Goal: Transaction & Acquisition: Purchase product/service

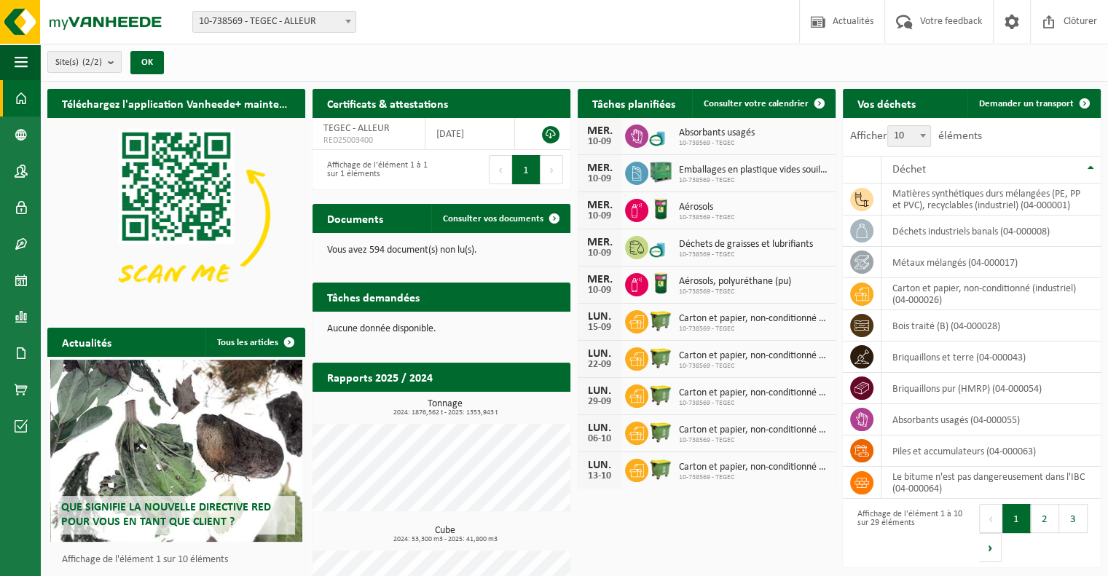
scroll to position [76, 0]
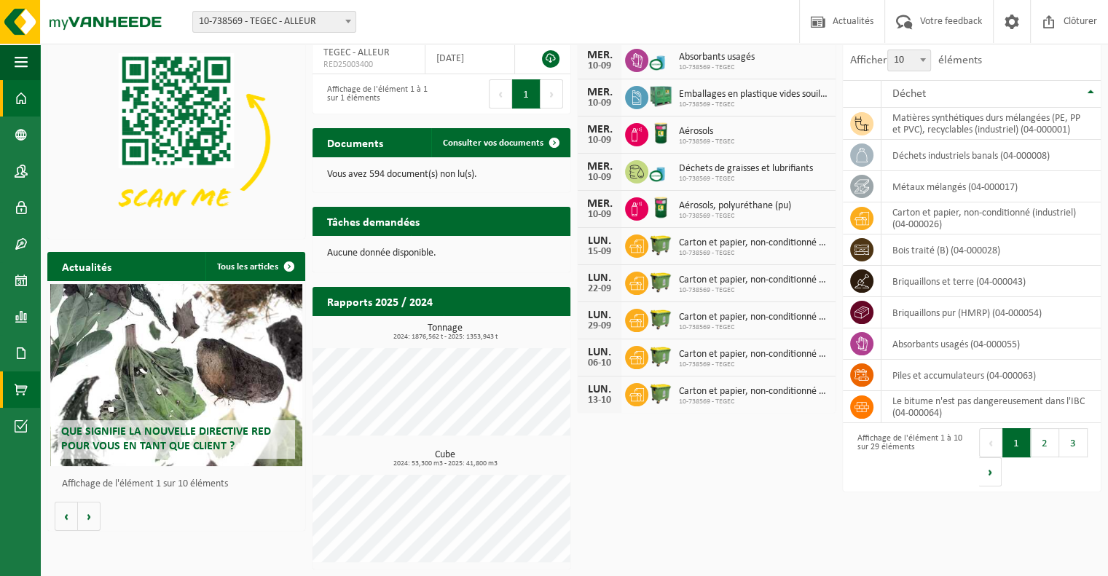
click at [23, 387] on span at bounding box center [21, 389] width 13 height 36
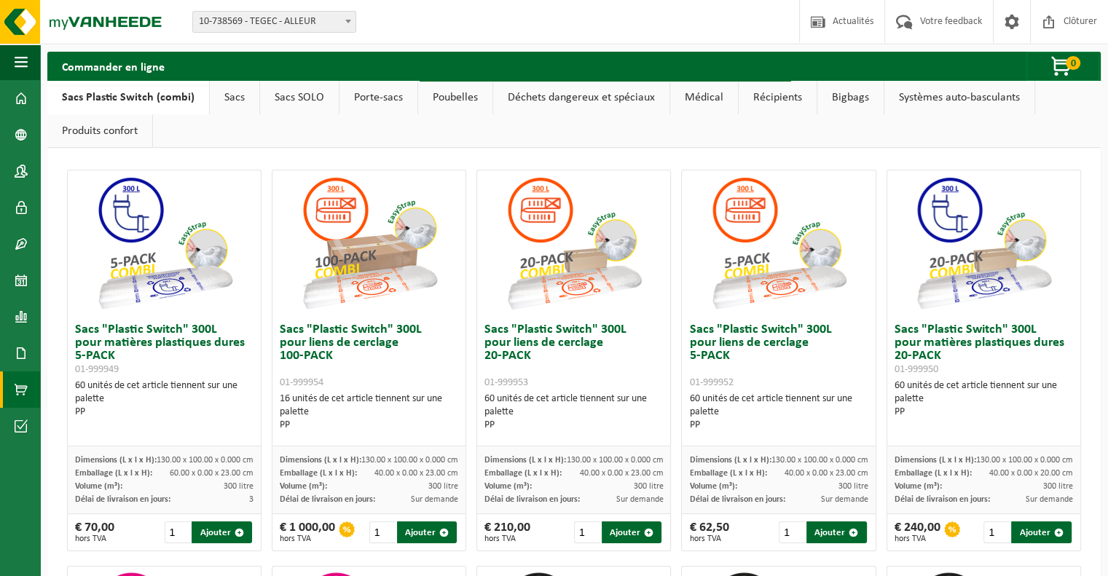
click at [373, 99] on link "Porte-sacs" at bounding box center [378, 98] width 78 height 34
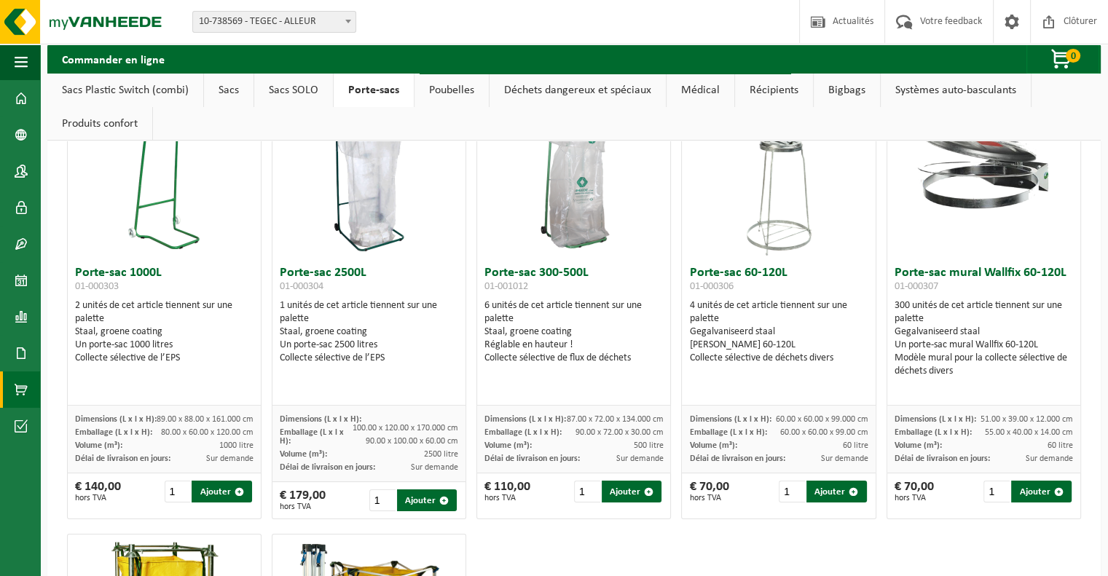
scroll to position [146, 0]
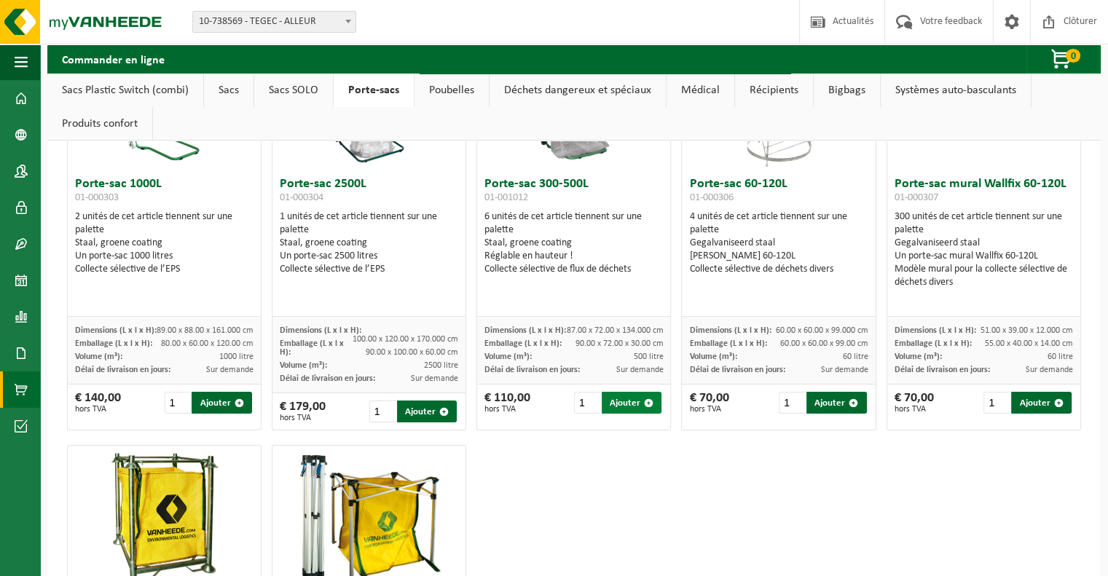
click at [620, 402] on button "Ajouter" at bounding box center [632, 403] width 60 height 22
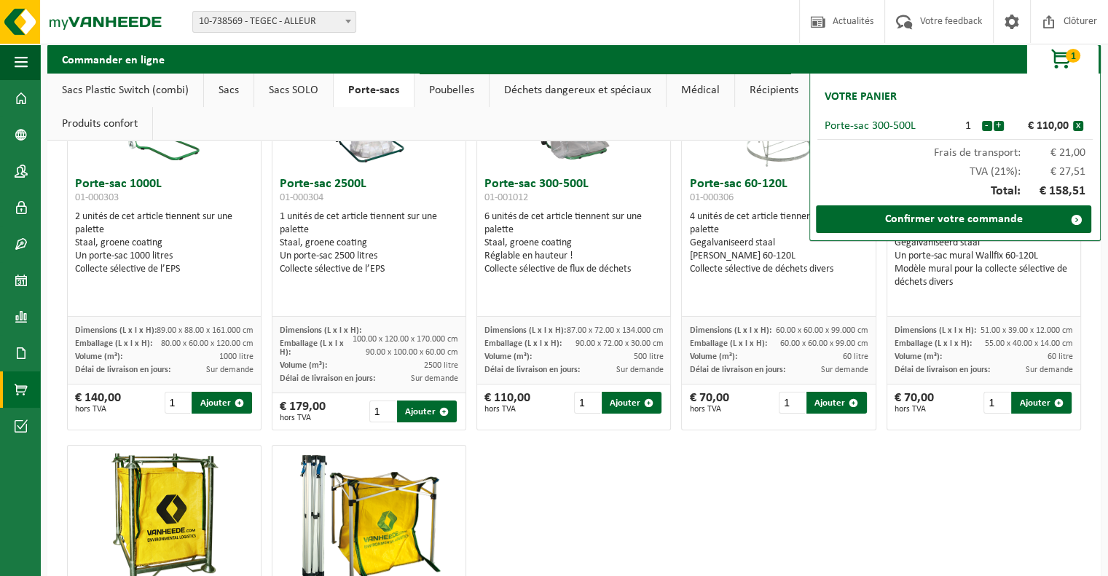
click at [337, 20] on span "10-738569 - TEGEC - ALLEUR" at bounding box center [274, 22] width 162 height 20
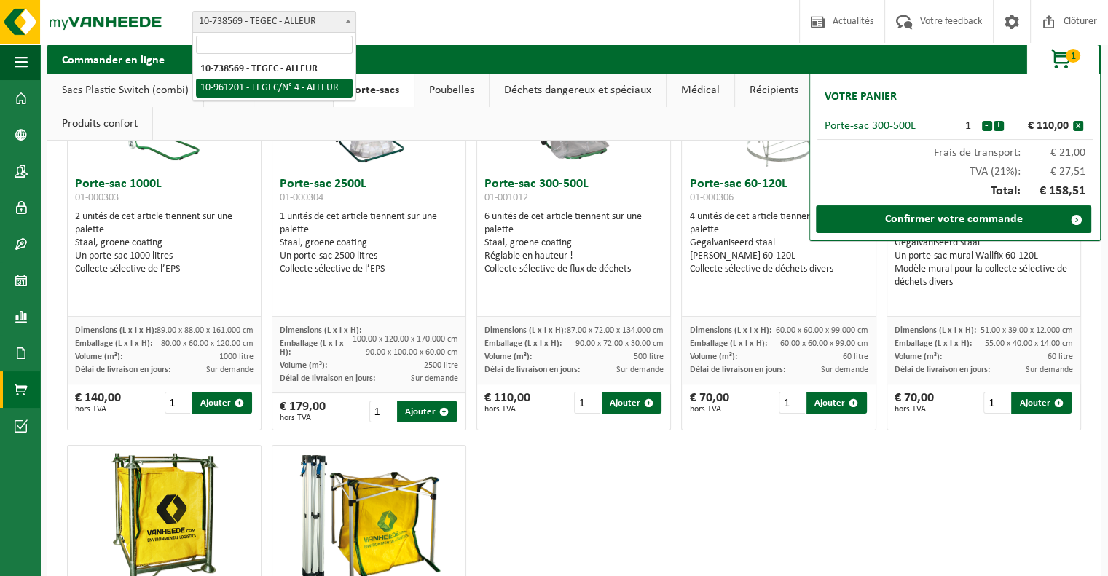
select select "149911"
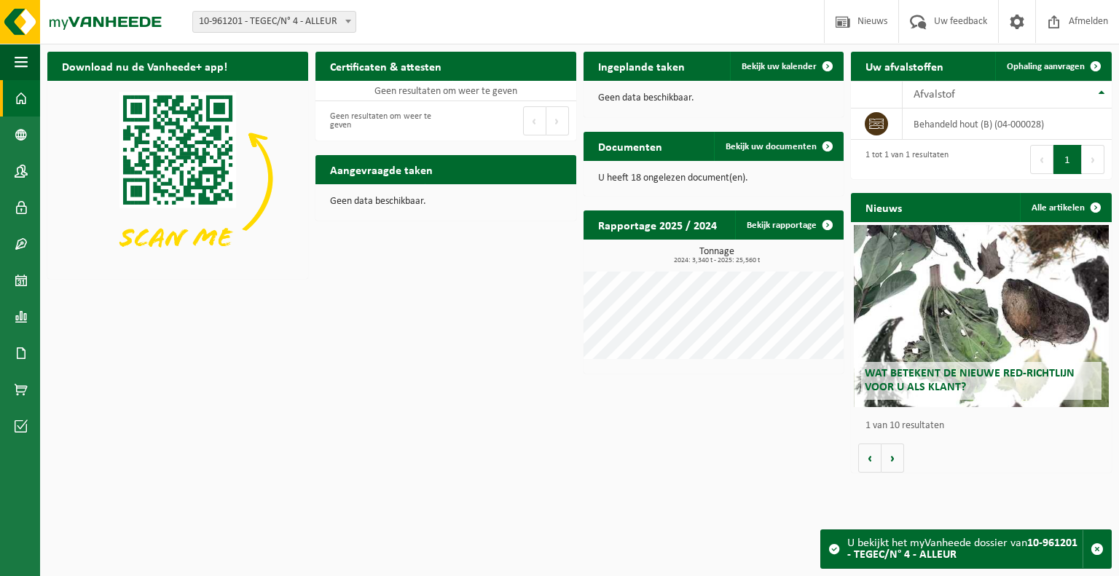
click at [338, 20] on span "10-961201 - TEGEC/N° 4 - ALLEUR" at bounding box center [274, 22] width 162 height 20
select select "37754"
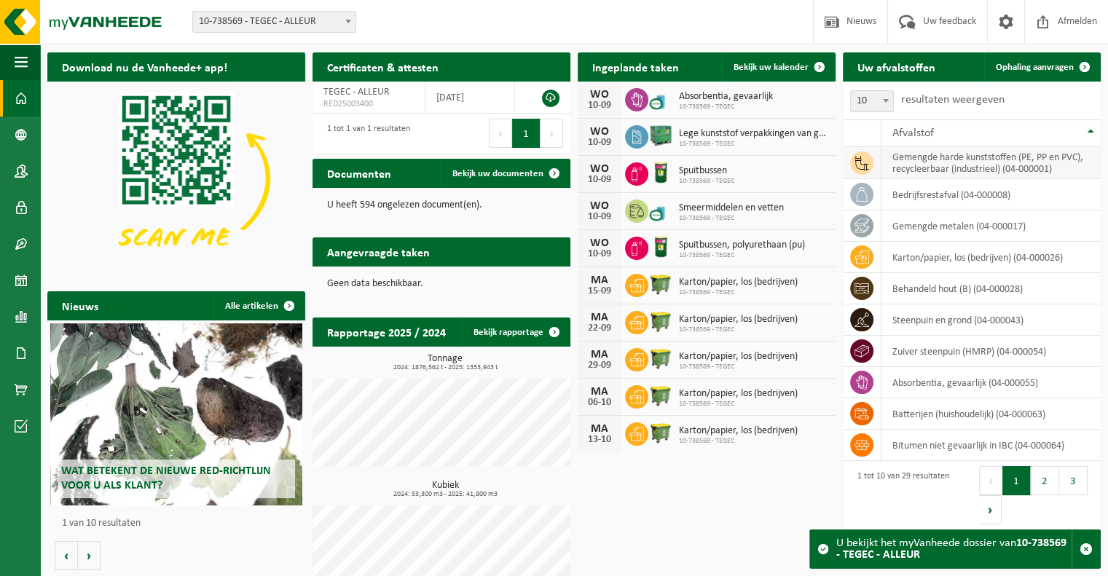
scroll to position [67, 0]
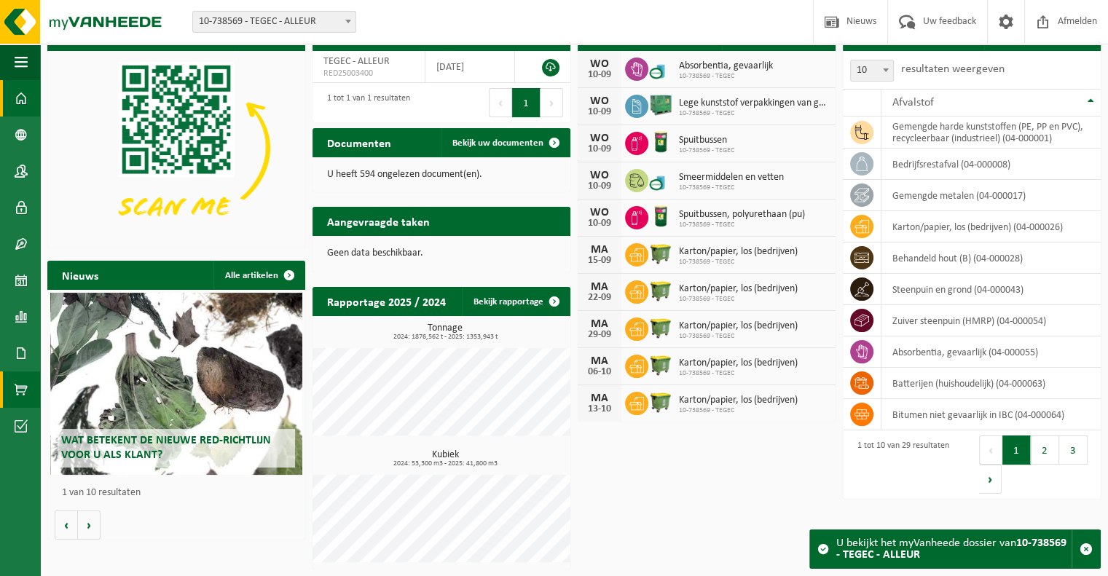
click at [24, 390] on span at bounding box center [21, 389] width 13 height 36
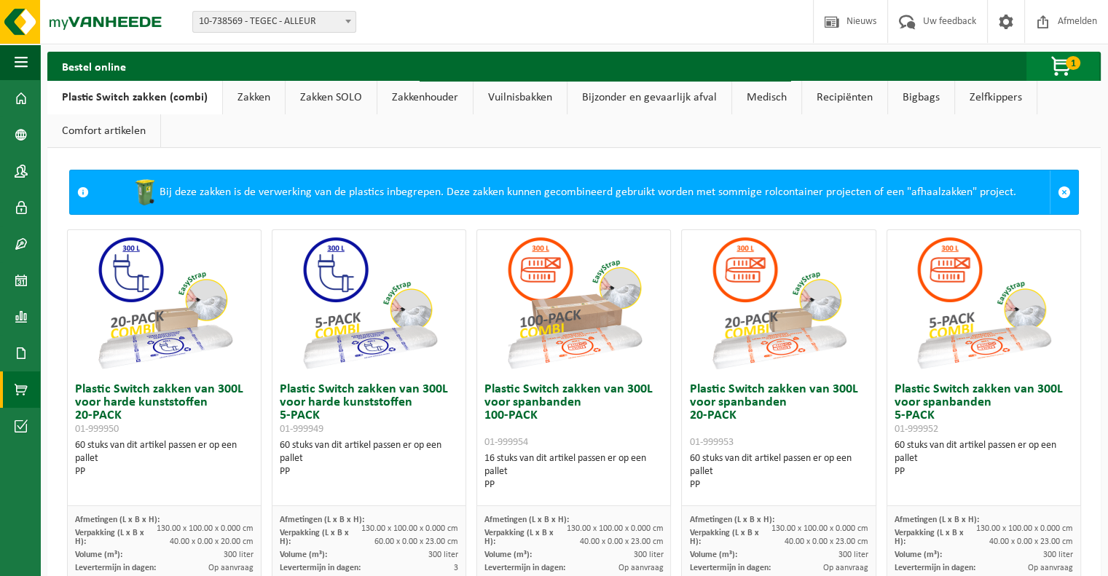
click at [1061, 70] on span "button" at bounding box center [1061, 66] width 73 height 29
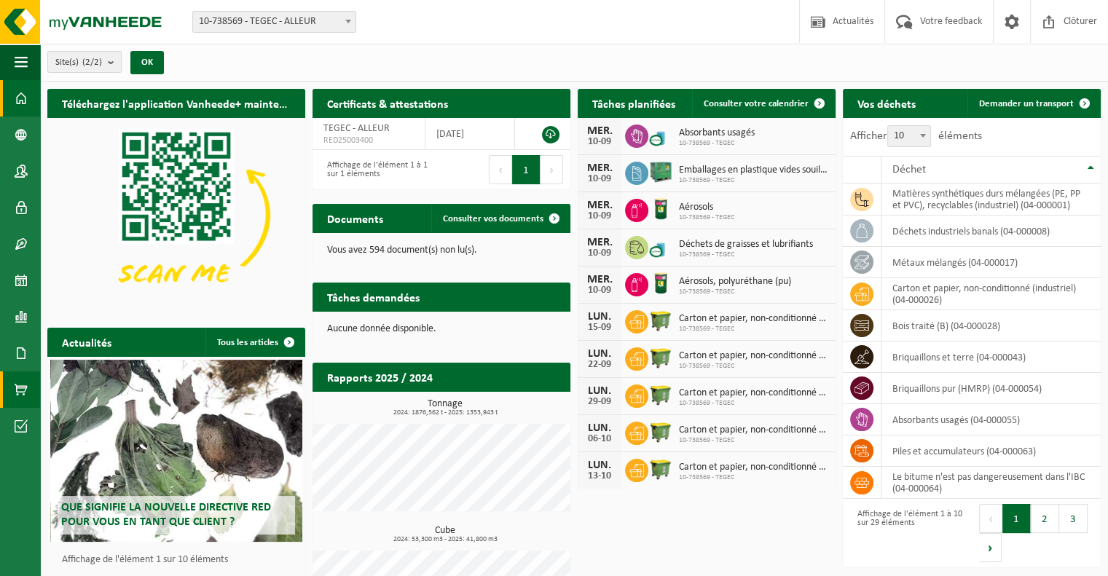
click at [27, 395] on span at bounding box center [21, 389] width 13 height 36
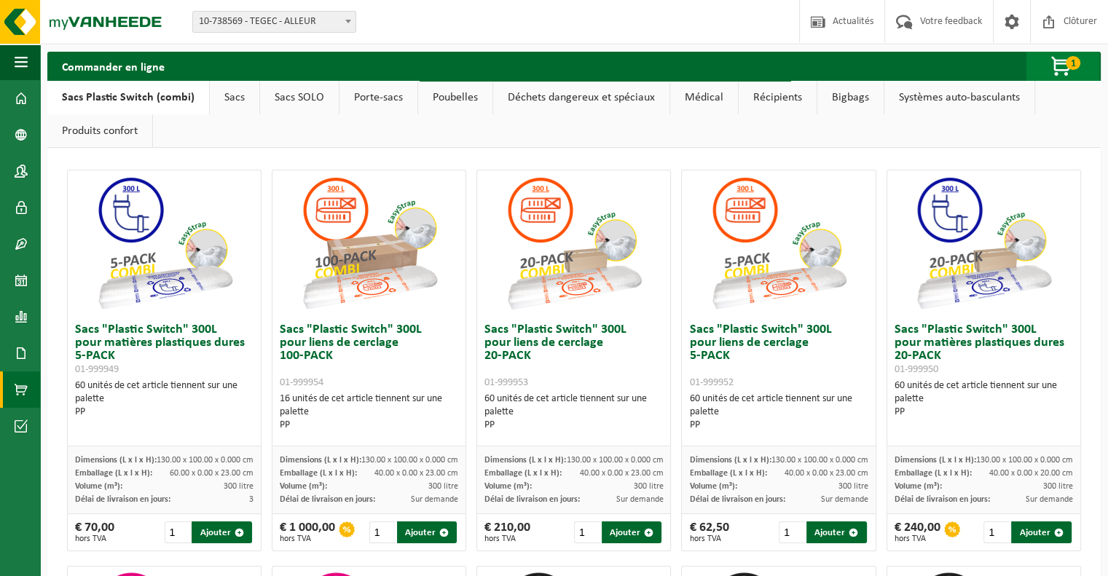
click at [1064, 68] on span "button" at bounding box center [1061, 66] width 73 height 29
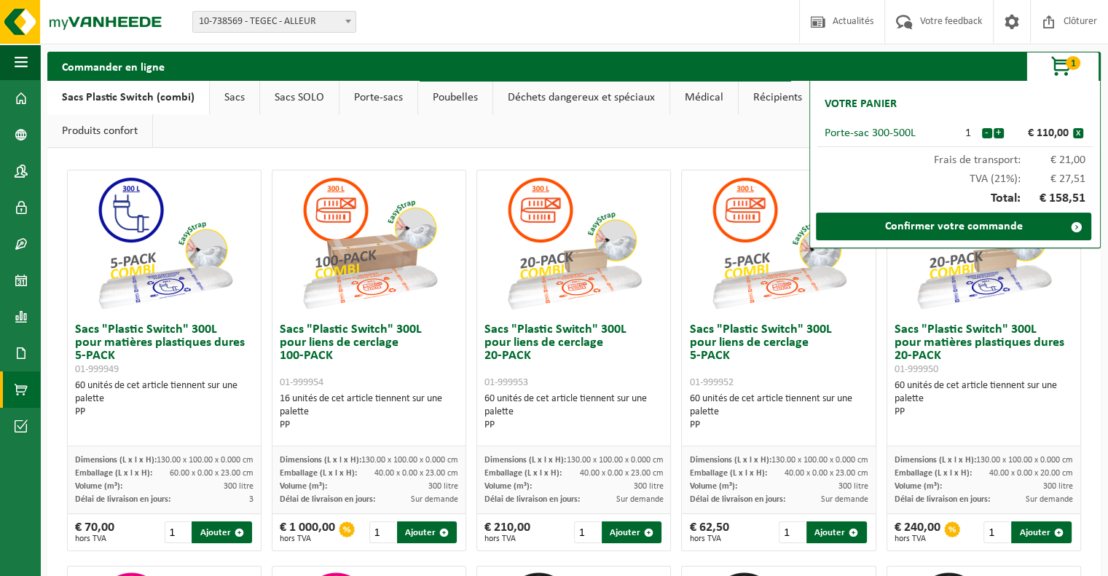
click at [891, 68] on div "Commander en ligne 1 Votre panier Porte-sac 300-500L 1 - + € 110,00 x Frais de …" at bounding box center [573, 66] width 1053 height 29
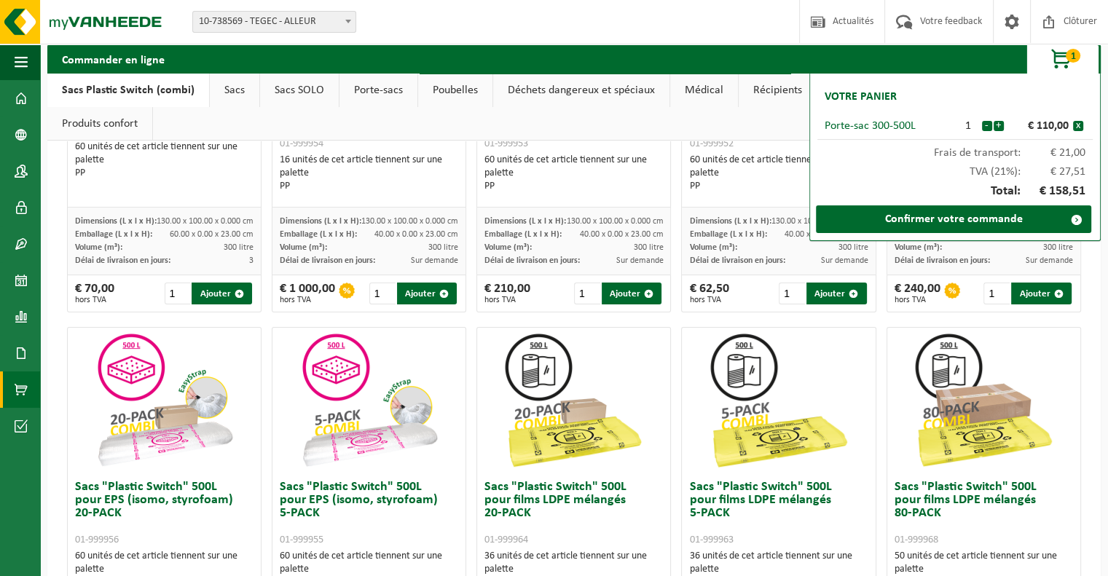
scroll to position [218, 0]
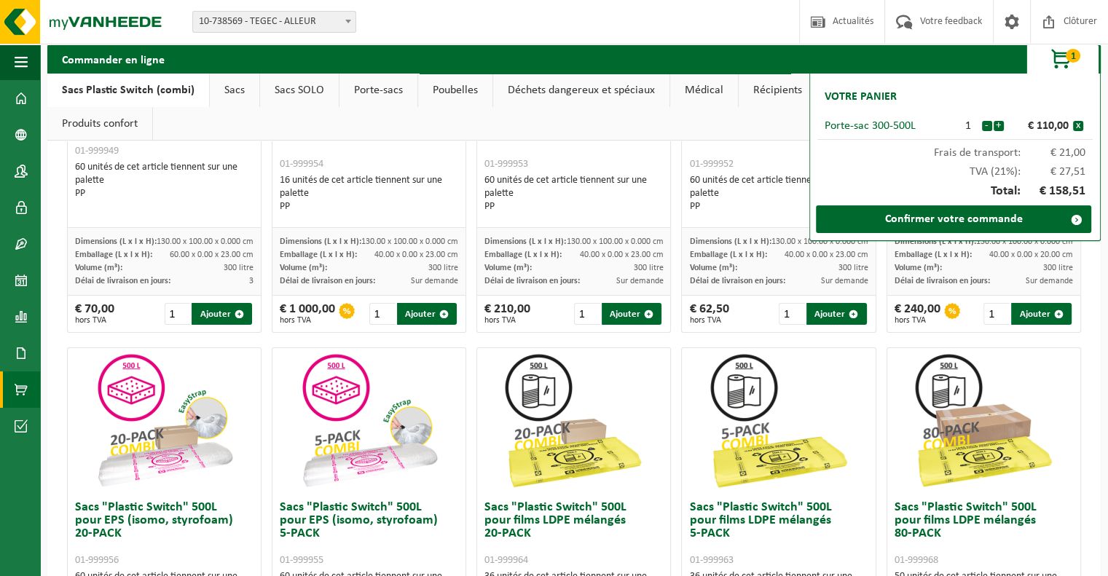
click at [452, 87] on link "Poubelles" at bounding box center [455, 91] width 74 height 34
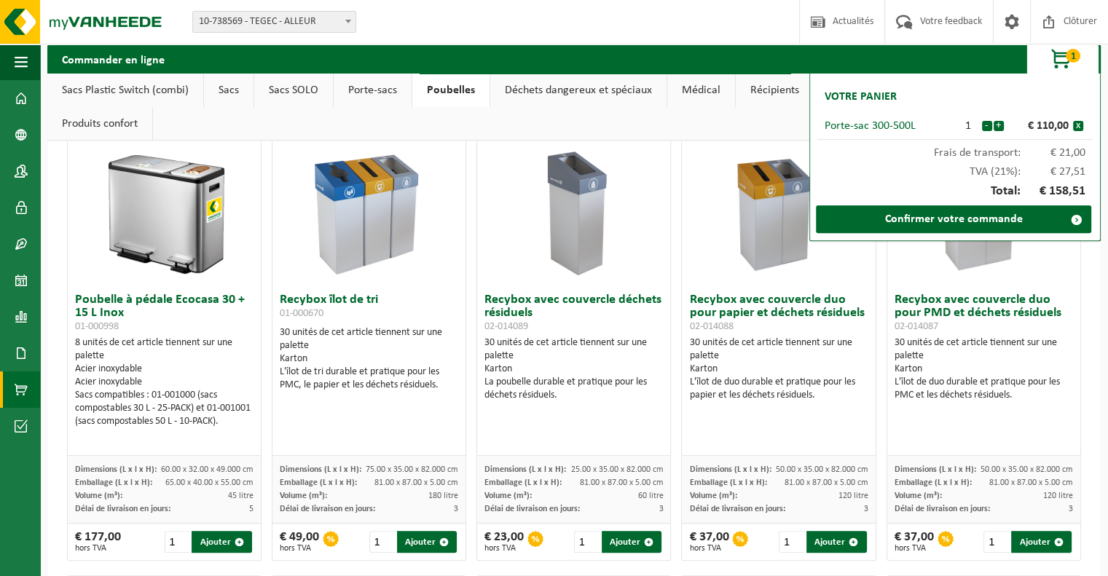
scroll to position [73, 0]
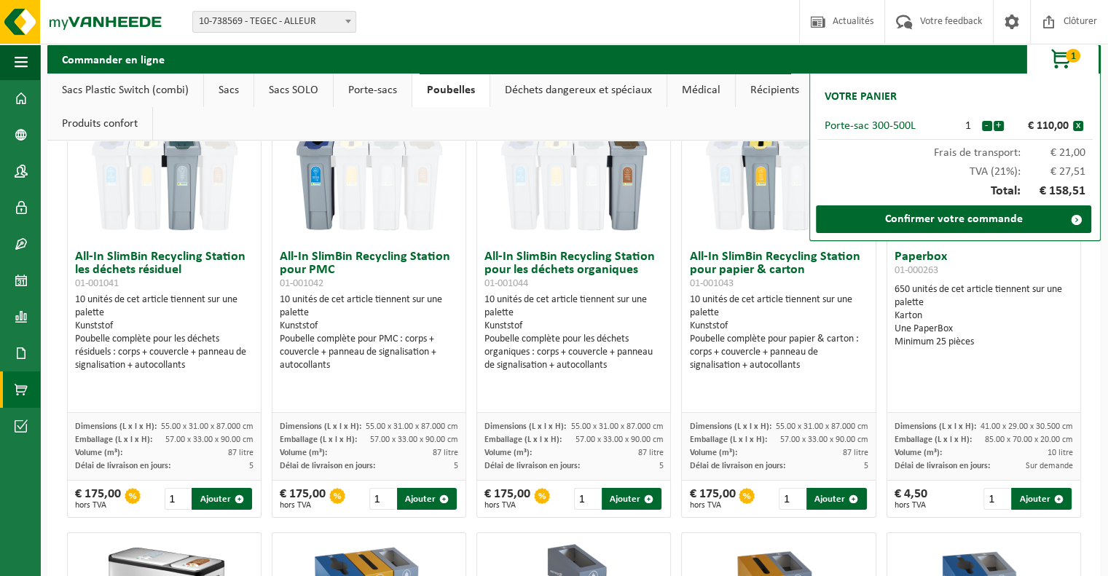
click at [369, 91] on link "Porte-sacs" at bounding box center [373, 91] width 78 height 34
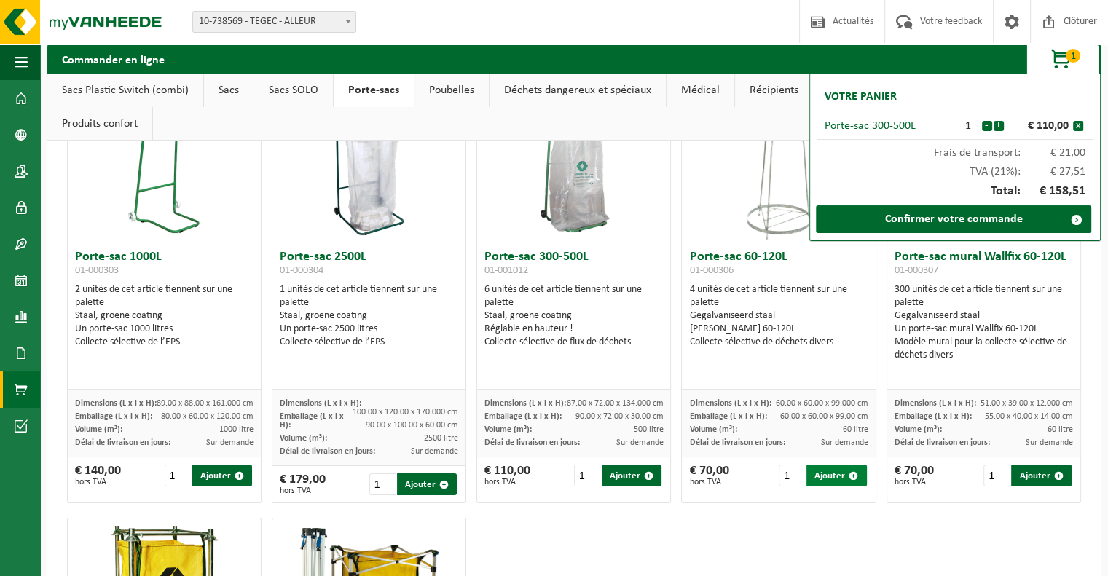
click at [816, 470] on button "Ajouter" at bounding box center [836, 476] width 60 height 22
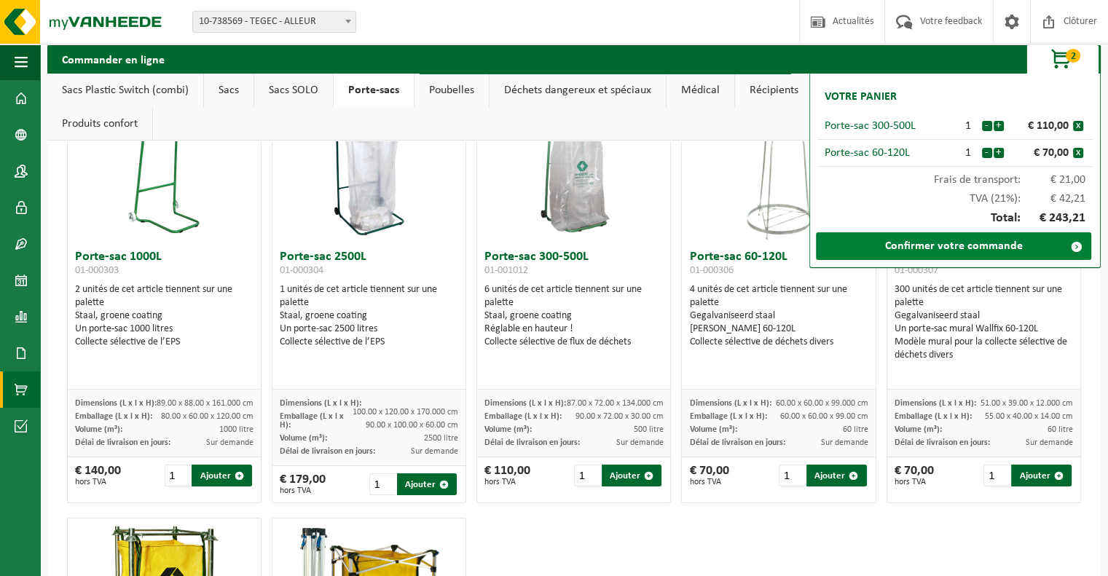
click at [943, 249] on link "Confirmer votre commande" at bounding box center [953, 246] width 275 height 28
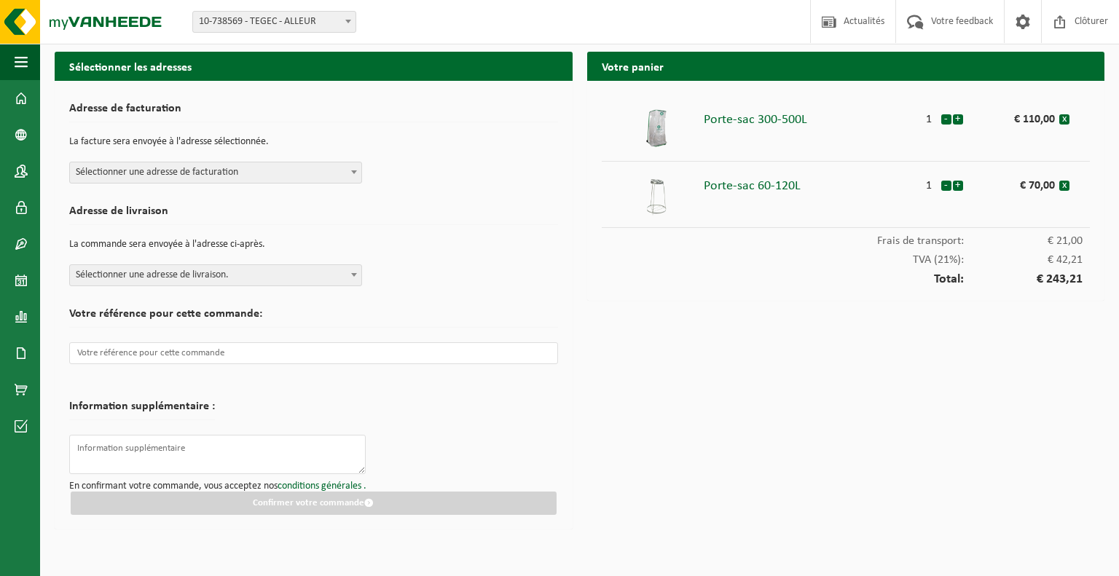
click at [355, 175] on span at bounding box center [354, 171] width 15 height 19
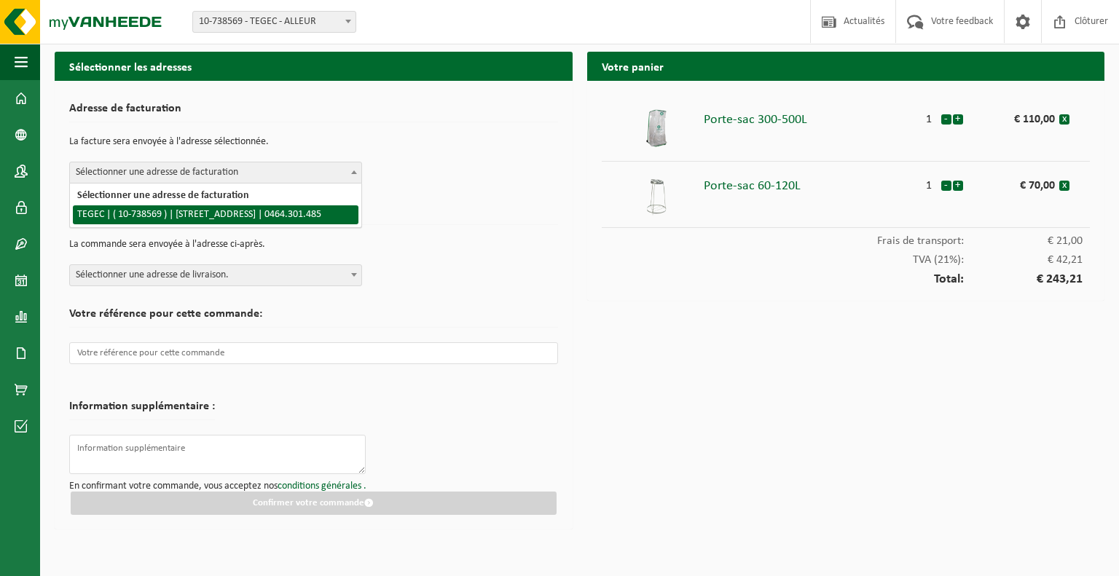
select select "37754"
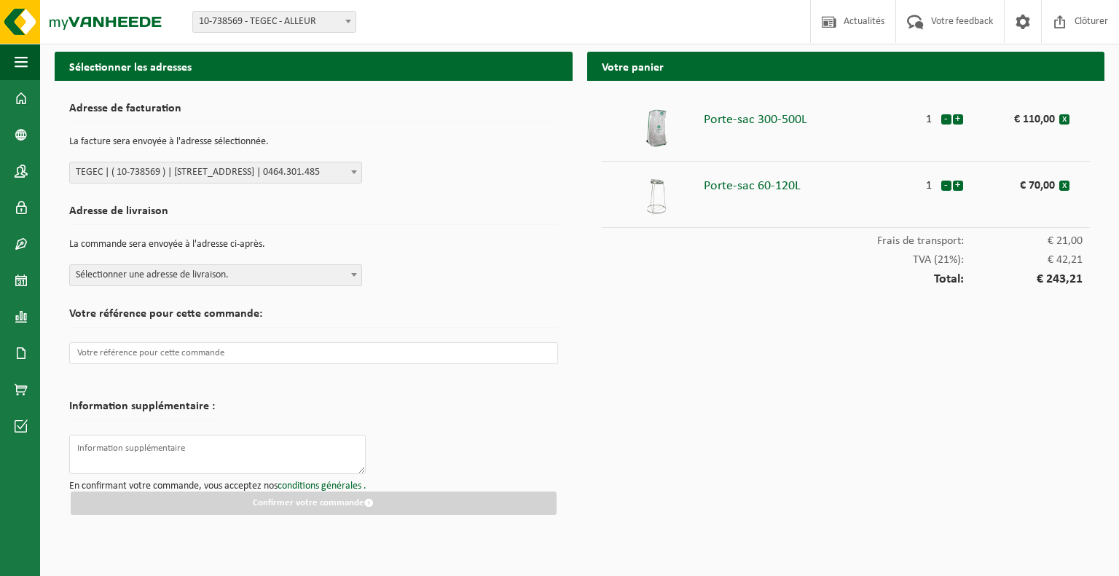
click at [352, 273] on b at bounding box center [354, 275] width 6 height 4
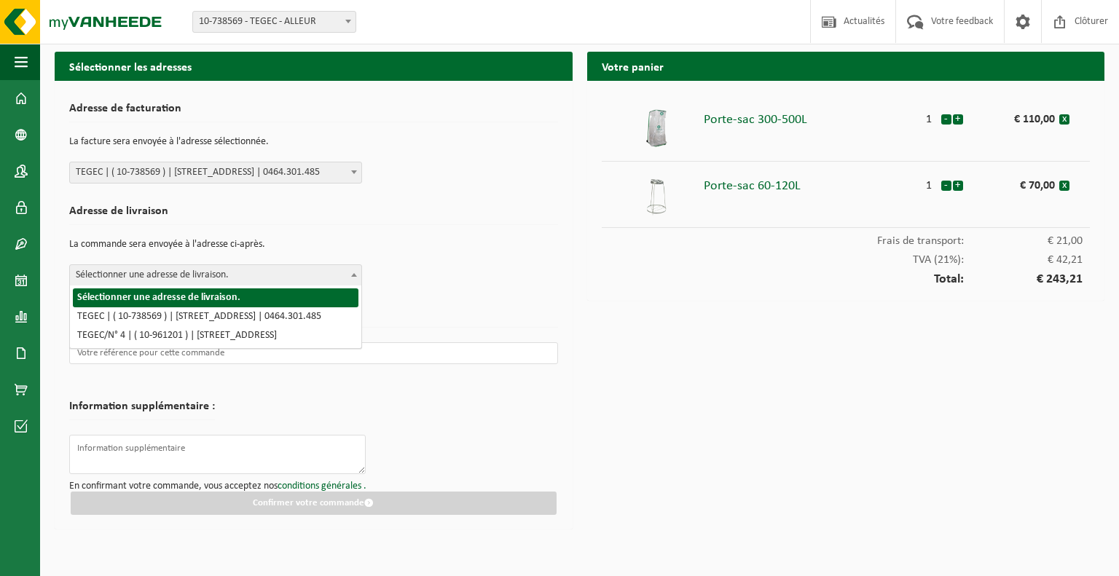
click at [460, 20] on div "Site: 10-738569 - TEGEC - ALLEUR 10-961201 - TEGEC/N° 4 - ALLEUR 10-738569 - TE…" at bounding box center [559, 22] width 1119 height 44
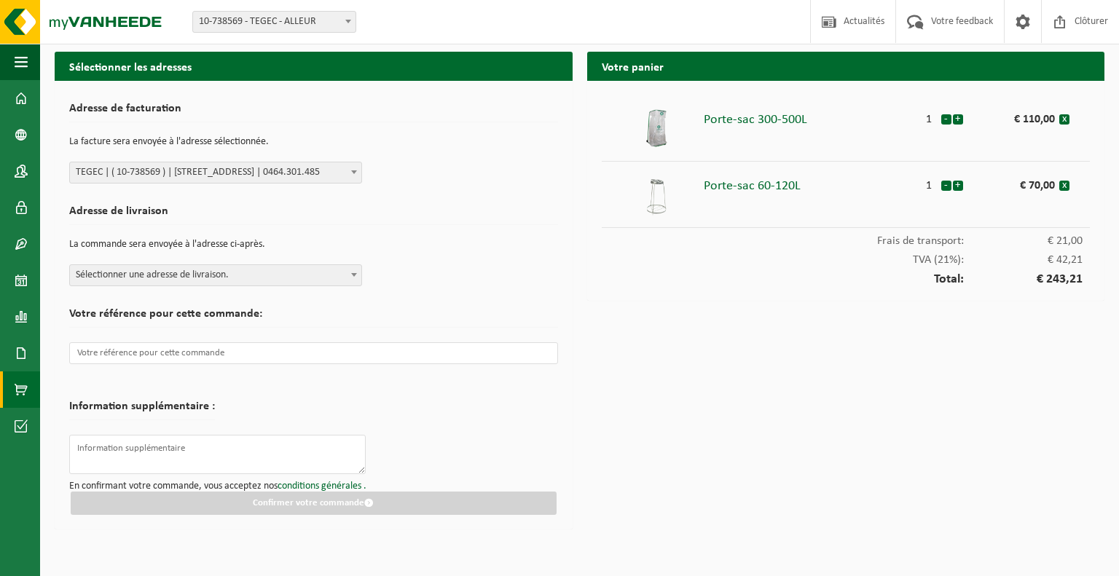
click at [15, 391] on span at bounding box center [21, 389] width 13 height 36
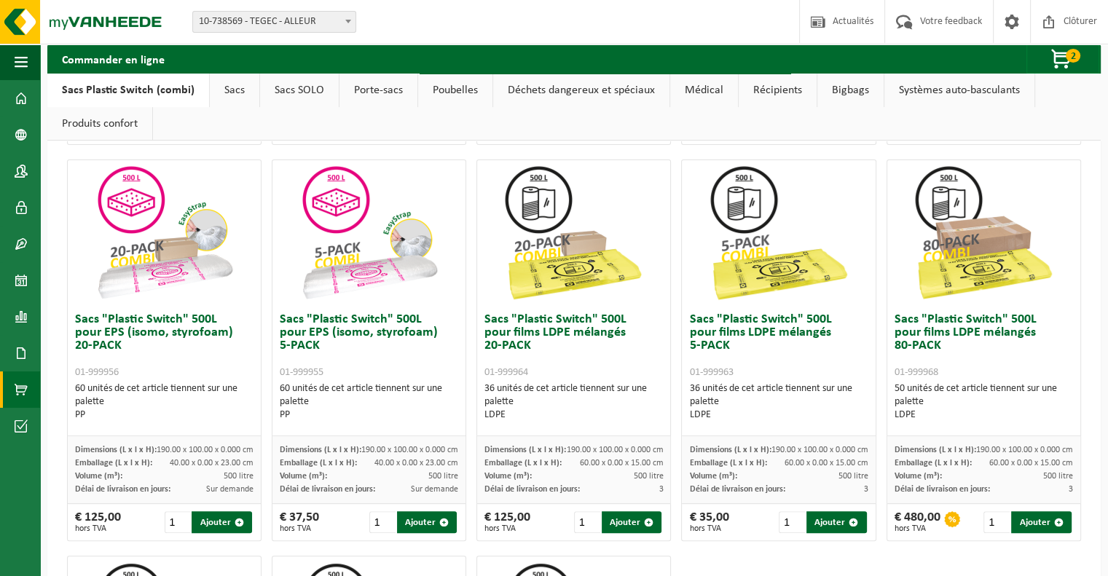
scroll to position [510, 0]
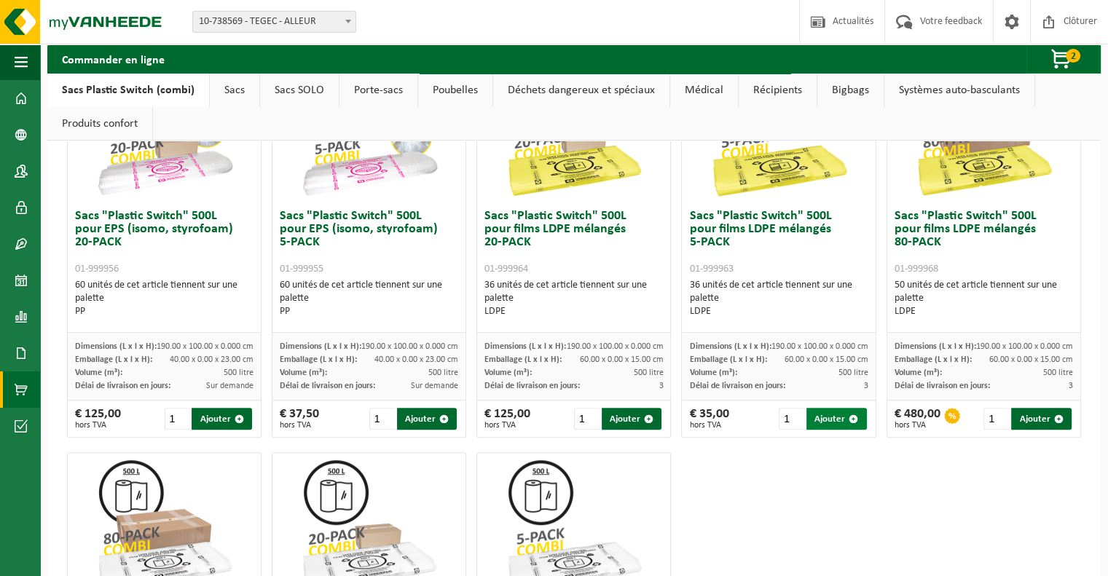
click at [827, 419] on button "Ajouter" at bounding box center [836, 419] width 60 height 22
click at [1058, 56] on span "button" at bounding box center [1061, 59] width 73 height 29
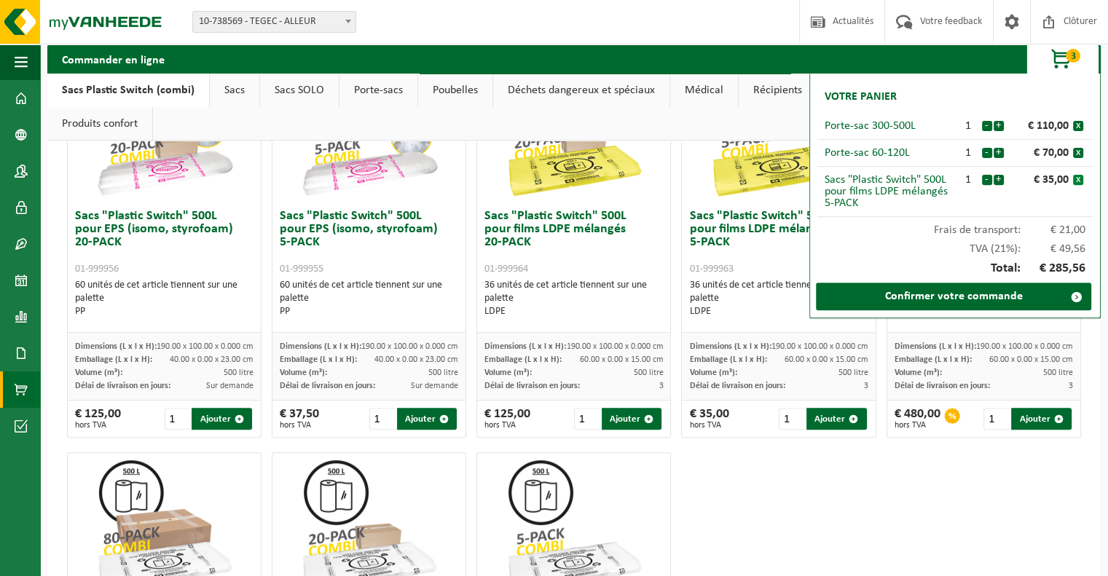
click at [1081, 180] on button "x" at bounding box center [1078, 180] width 10 height 10
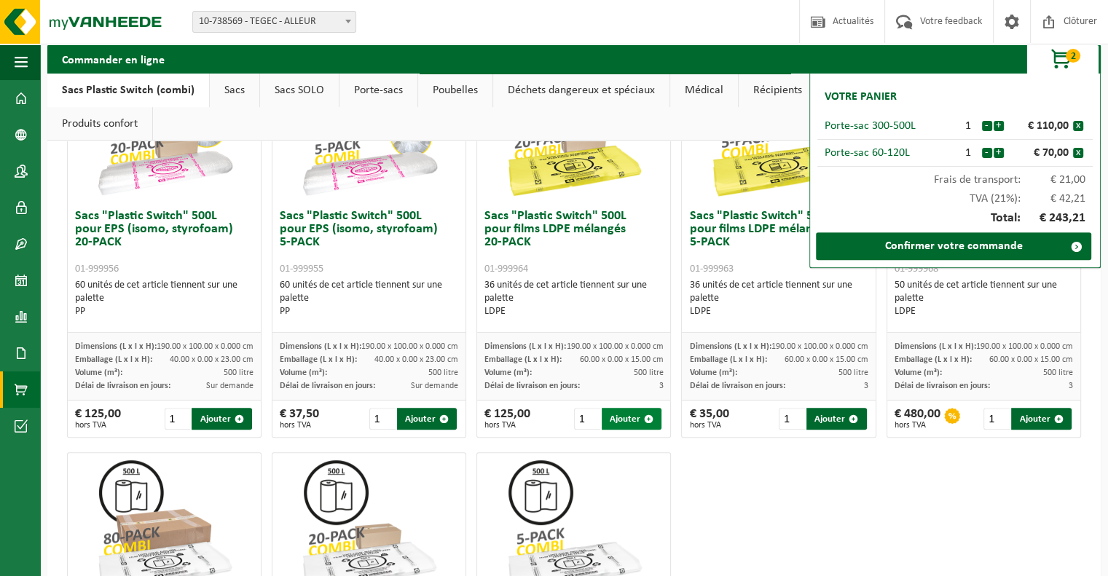
click at [623, 426] on button "Ajouter" at bounding box center [632, 419] width 60 height 22
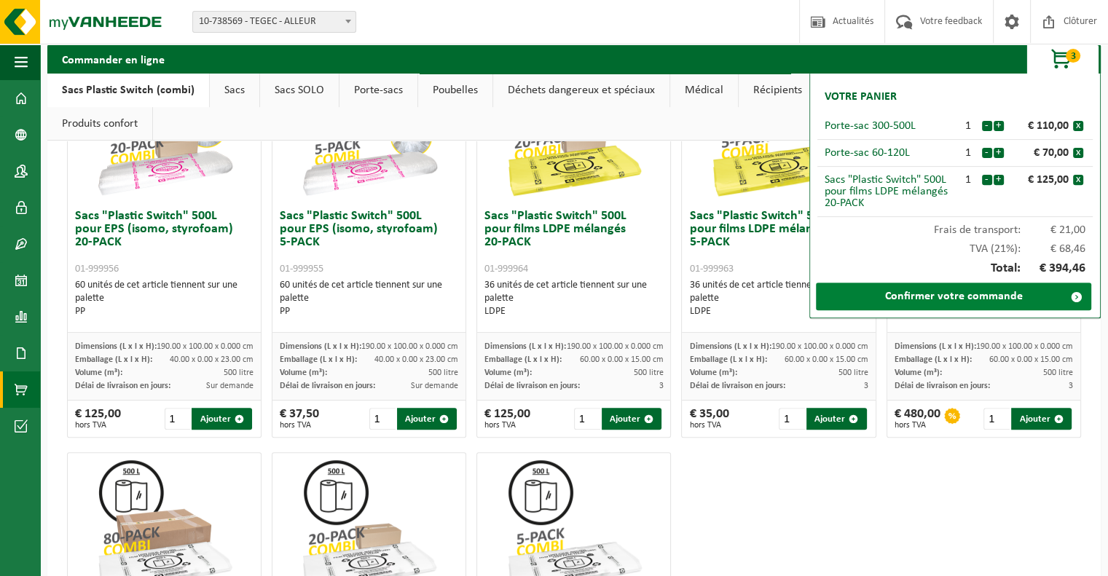
click at [972, 300] on link "Confirmer votre commande" at bounding box center [953, 297] width 275 height 28
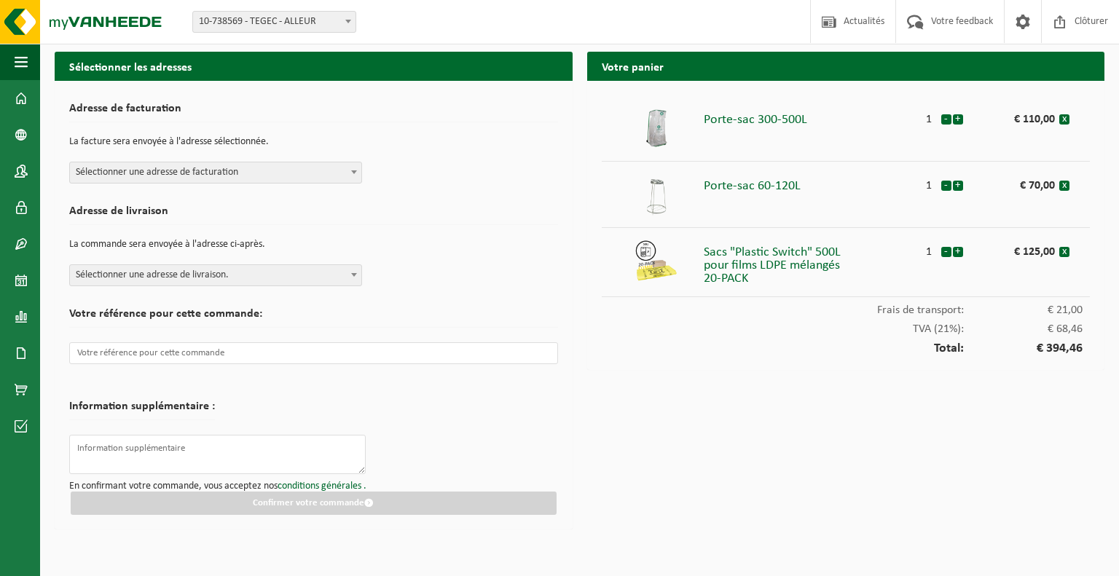
click at [339, 168] on span "Sélectionner une adresse de facturation" at bounding box center [215, 172] width 291 height 20
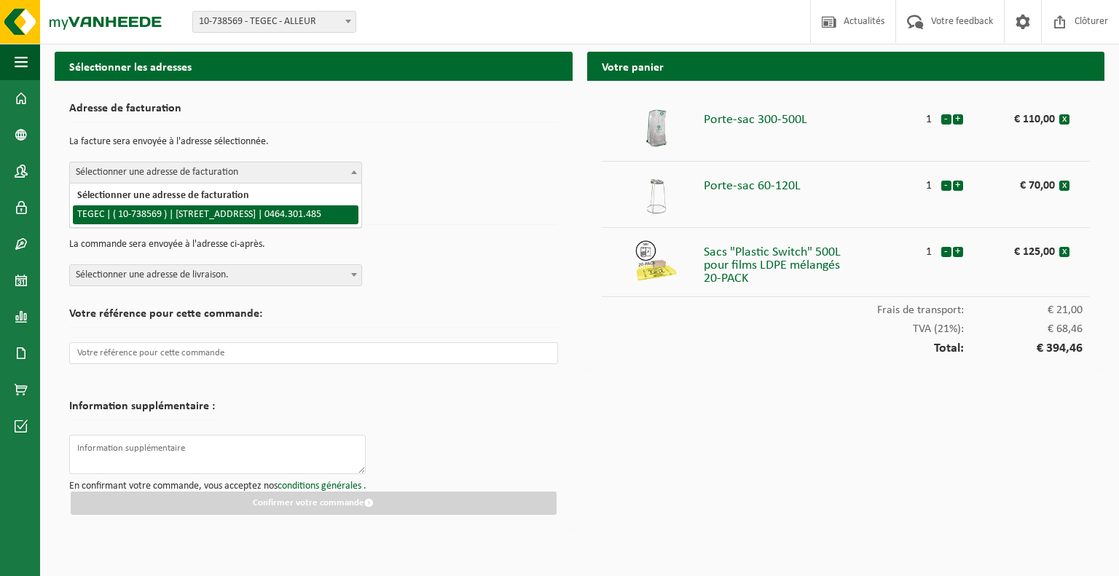
select select "37754"
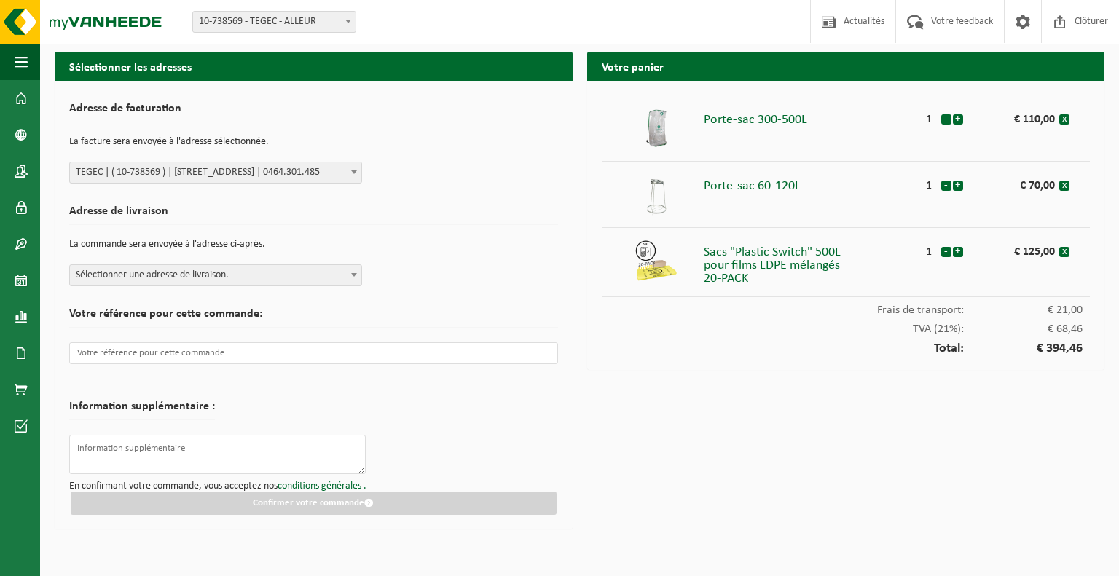
click at [324, 276] on span "Sélectionner une adresse de livraison." at bounding box center [215, 275] width 291 height 20
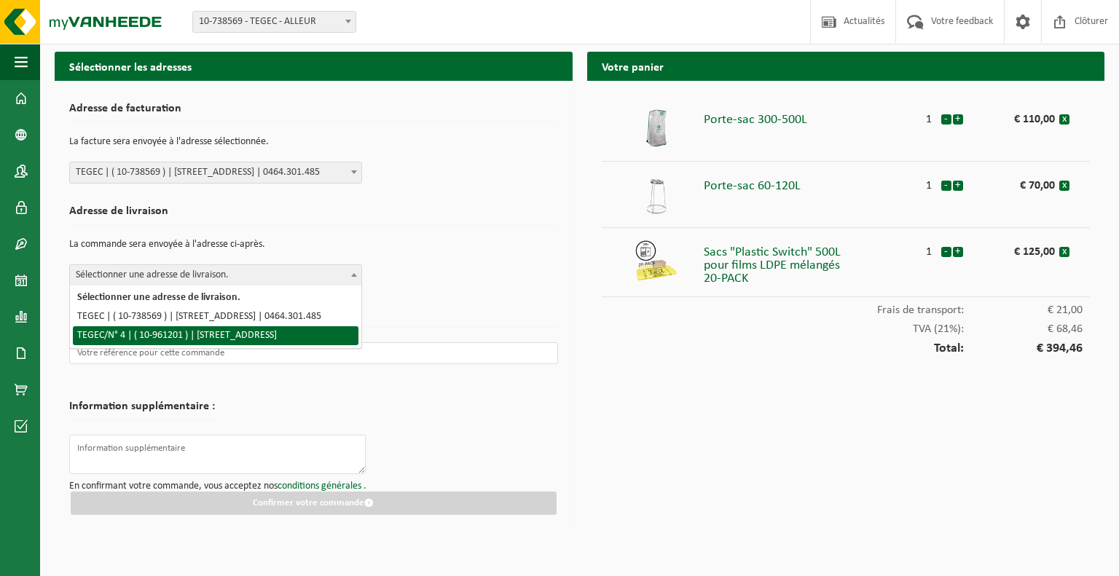
select select "149911"
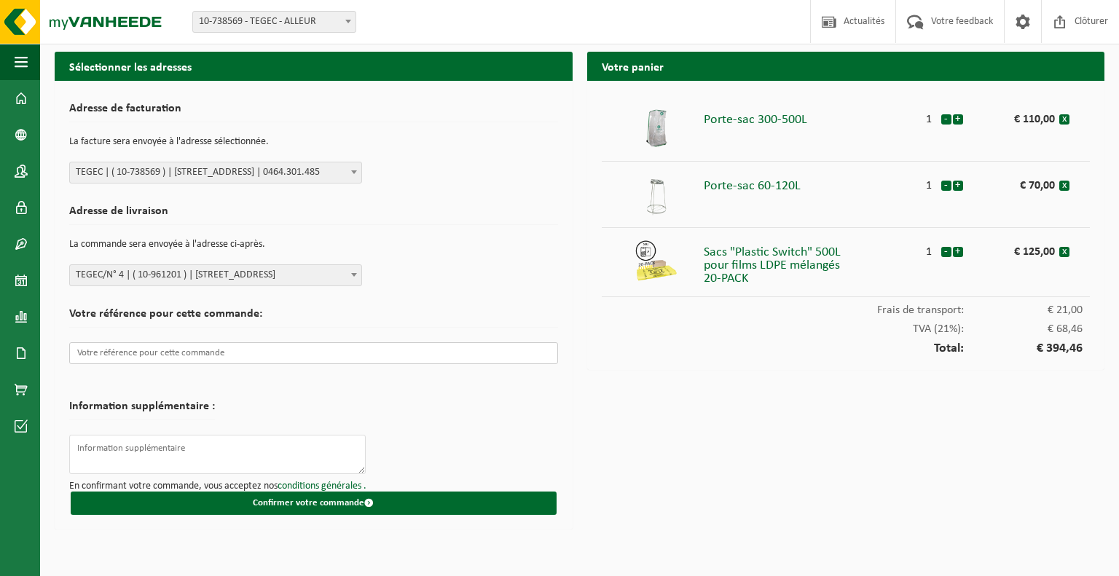
click at [258, 357] on input "text" at bounding box center [313, 353] width 489 height 22
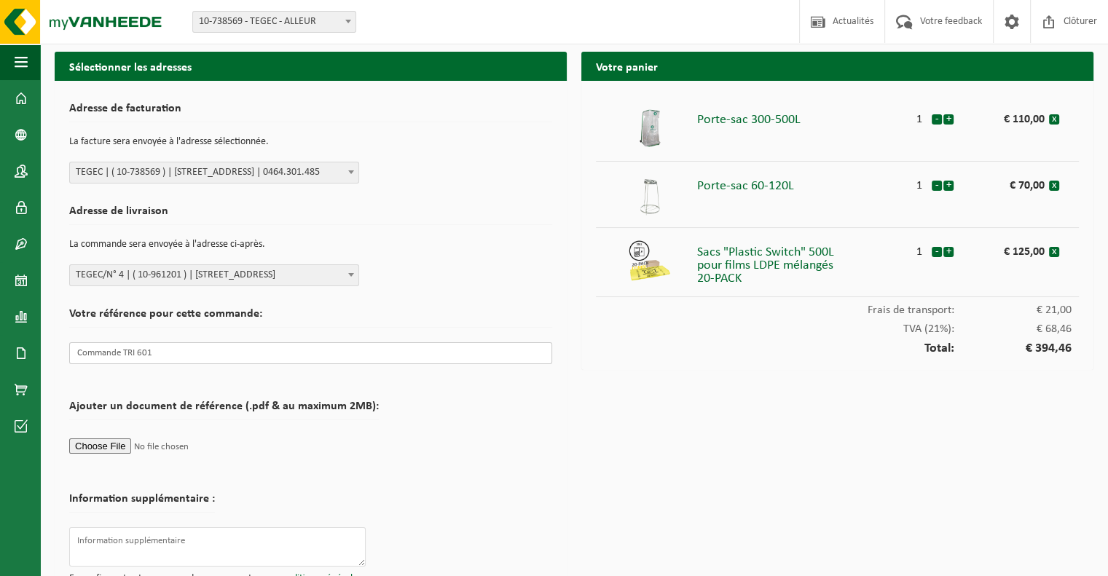
scroll to position [50, 0]
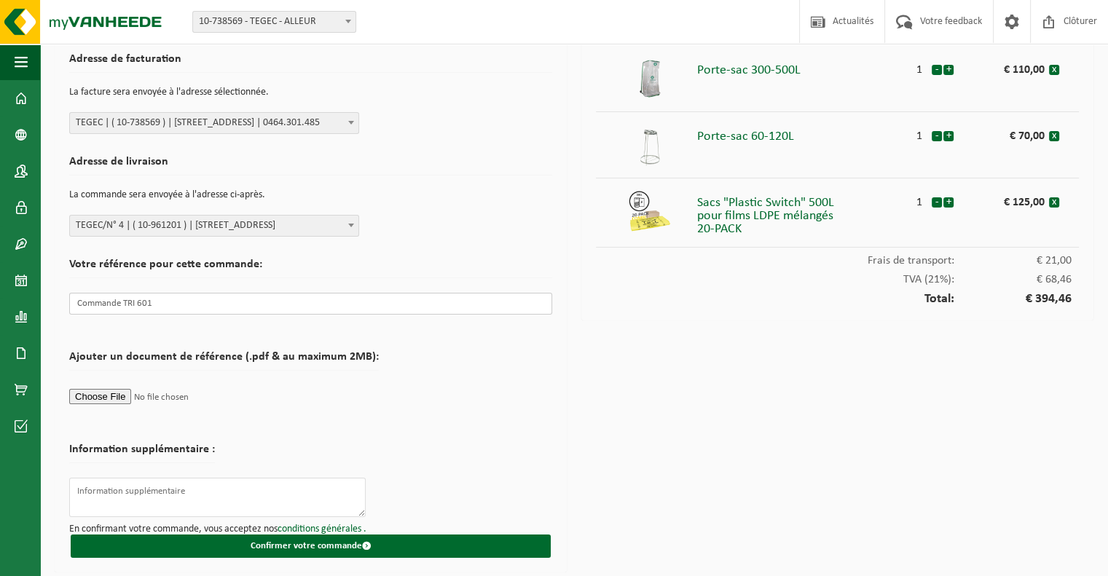
type input "Commande TRI 601"
click at [343, 222] on span "TEGEC/N° 4 | ( 10-961201 ) | [STREET_ADDRESS]" at bounding box center [214, 226] width 290 height 22
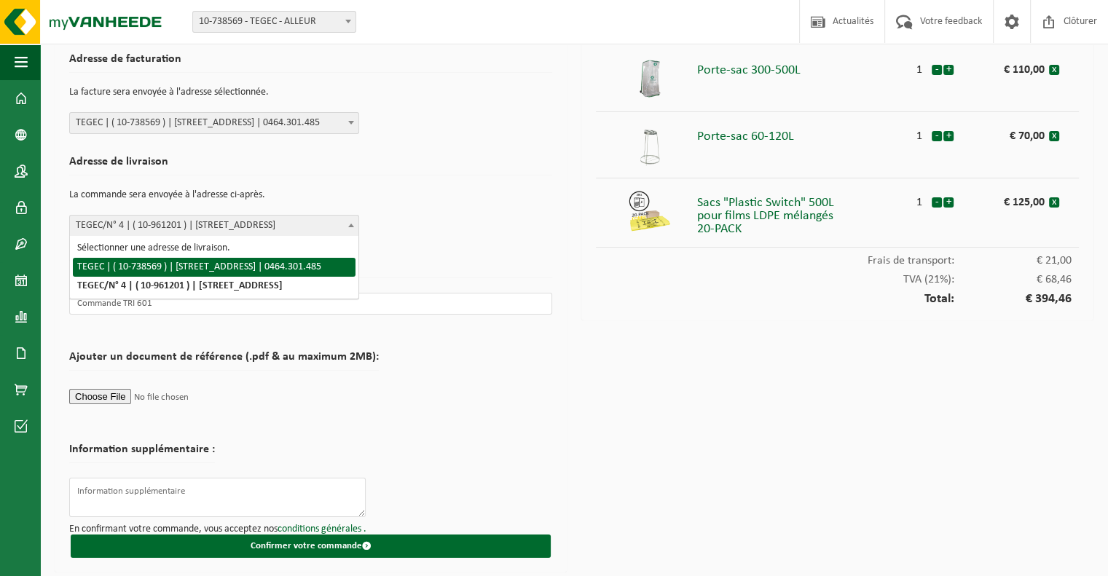
select select "37754"
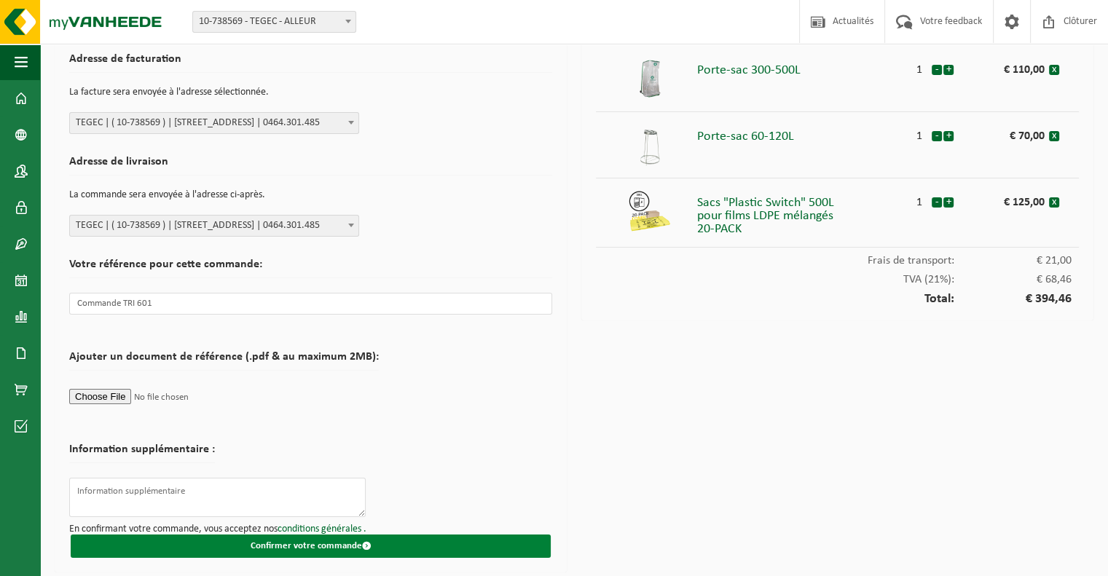
click at [362, 547] on span "submit" at bounding box center [366, 545] width 9 height 9
